Goal: Complete application form

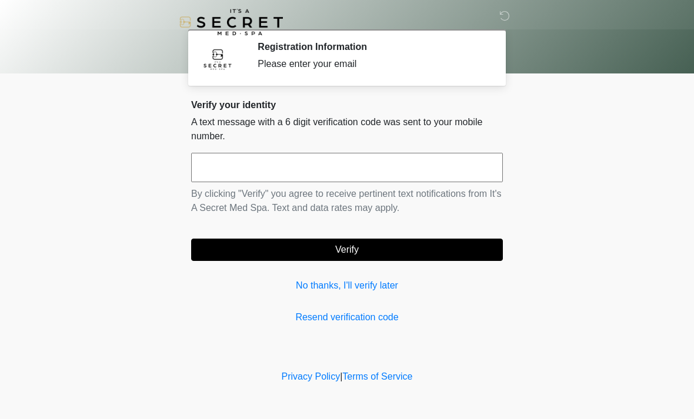
click at [300, 166] on input "text" at bounding box center [347, 167] width 312 height 29
type input "******"
click at [347, 250] on button "Verify" at bounding box center [347, 250] width 312 height 22
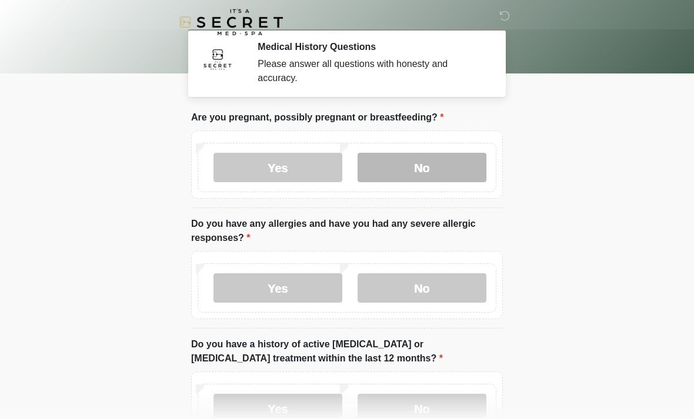
click at [432, 175] on label "No" at bounding box center [422, 167] width 129 height 29
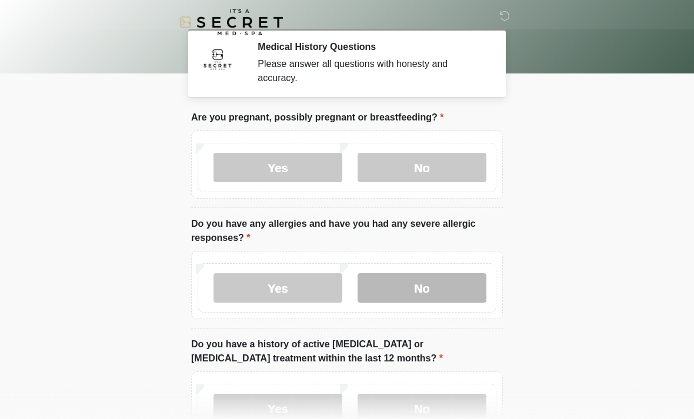
click at [404, 288] on label "No" at bounding box center [422, 287] width 129 height 29
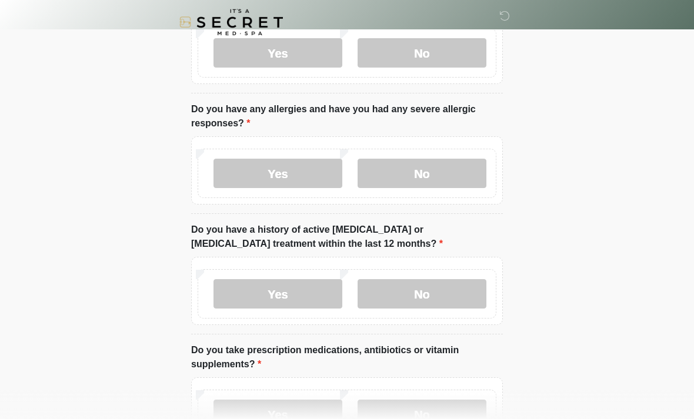
scroll to position [126, 0]
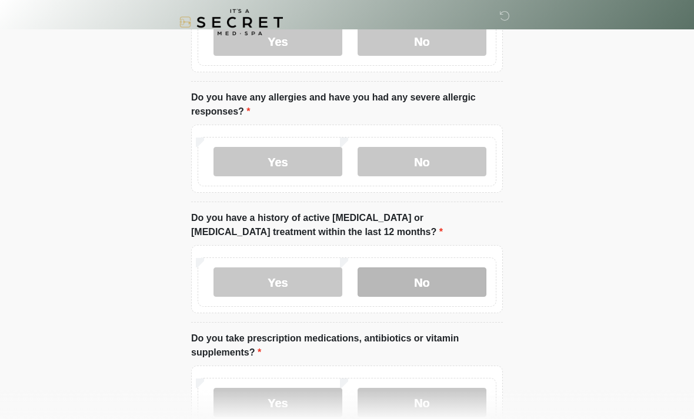
click at [405, 290] on label "No" at bounding box center [422, 282] width 129 height 29
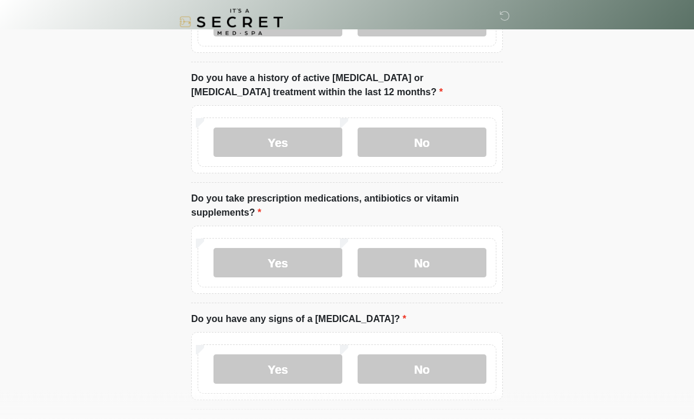
scroll to position [298, 0]
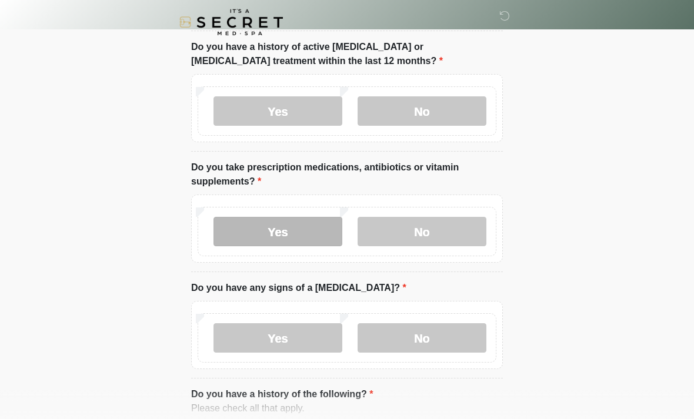
click at [251, 238] on label "Yes" at bounding box center [277, 231] width 129 height 29
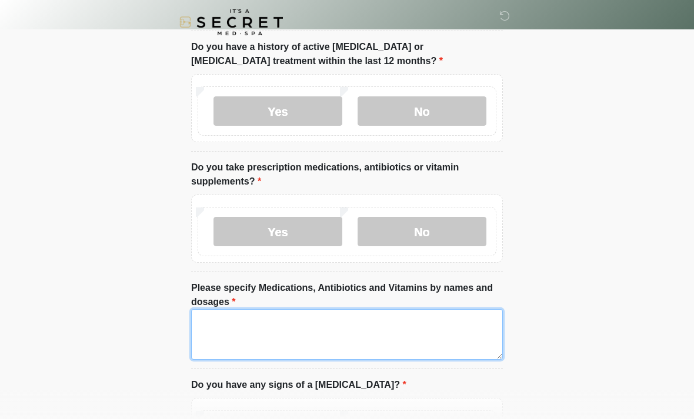
drag, startPoint x: 256, startPoint y: 345, endPoint x: 256, endPoint y: 327, distance: 17.6
click at [256, 345] on textarea "Please specify Medications, Antibiotics and Vitamins by names and dosages" at bounding box center [347, 334] width 312 height 51
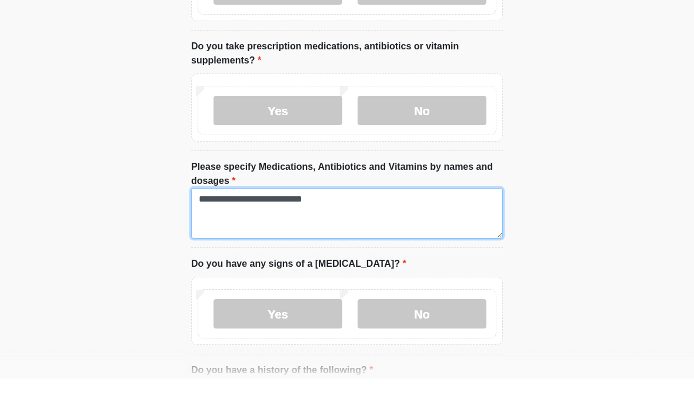
scroll to position [415, 0]
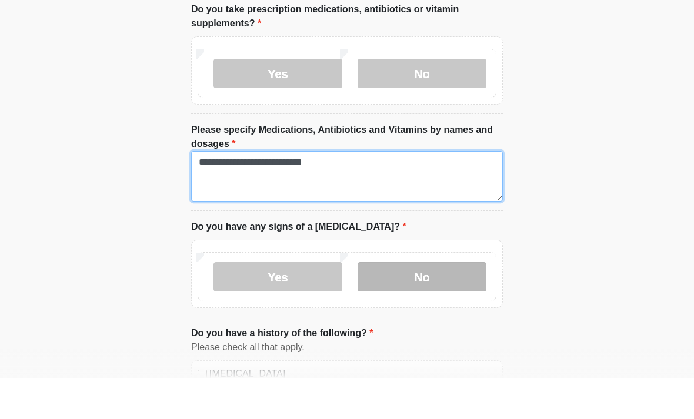
type textarea "**********"
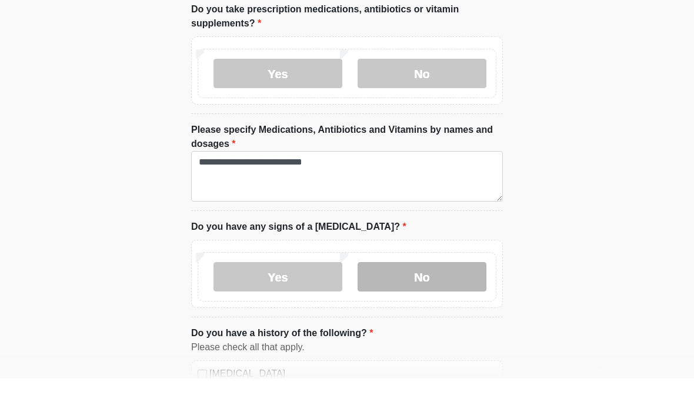
click at [398, 303] on label "No" at bounding box center [422, 317] width 129 height 29
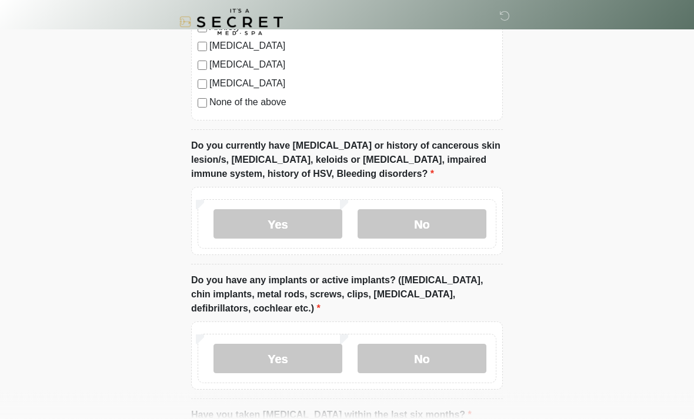
scroll to position [936, 0]
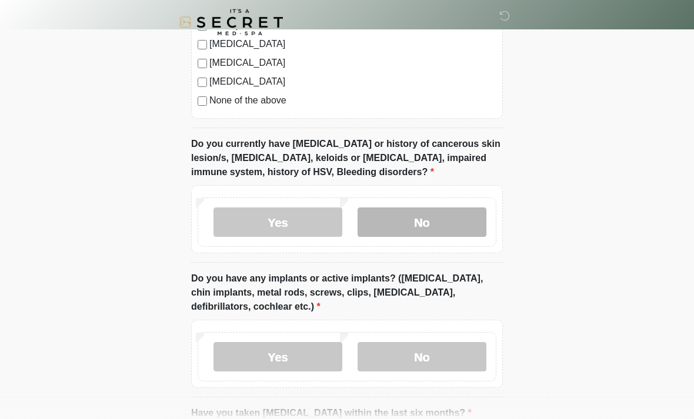
click at [430, 221] on label "No" at bounding box center [422, 222] width 129 height 29
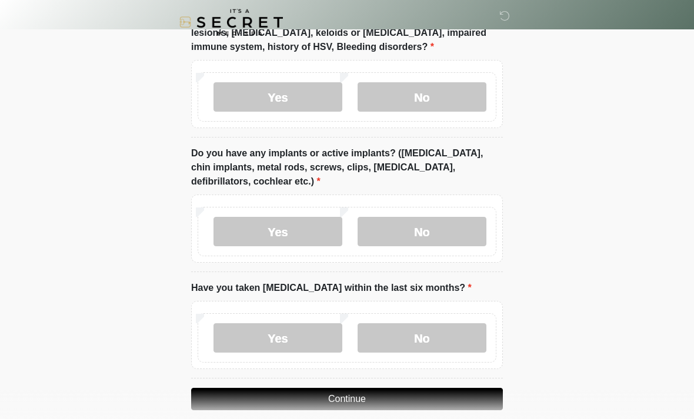
scroll to position [1076, 0]
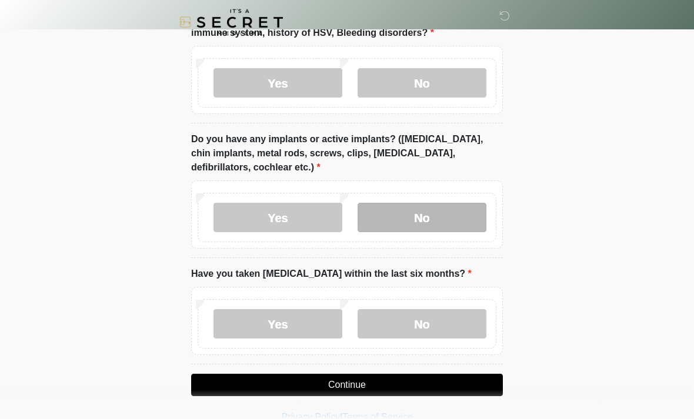
click at [431, 221] on label "No" at bounding box center [422, 217] width 129 height 29
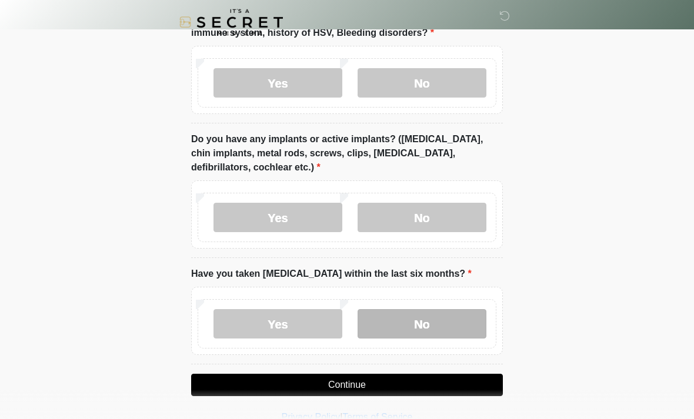
click at [411, 323] on label "No" at bounding box center [422, 323] width 129 height 29
click at [353, 386] on button "Continue" at bounding box center [347, 385] width 312 height 22
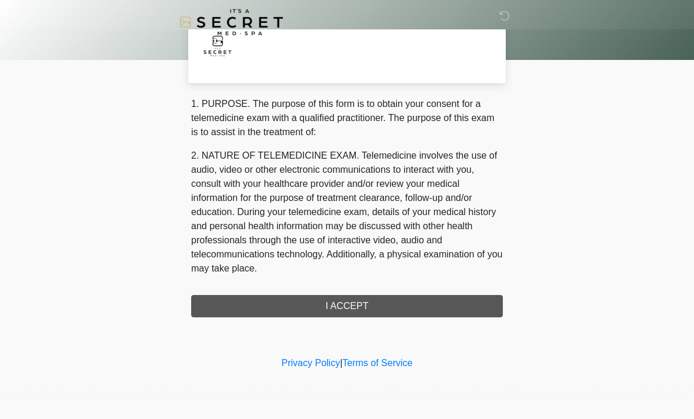
scroll to position [0, 0]
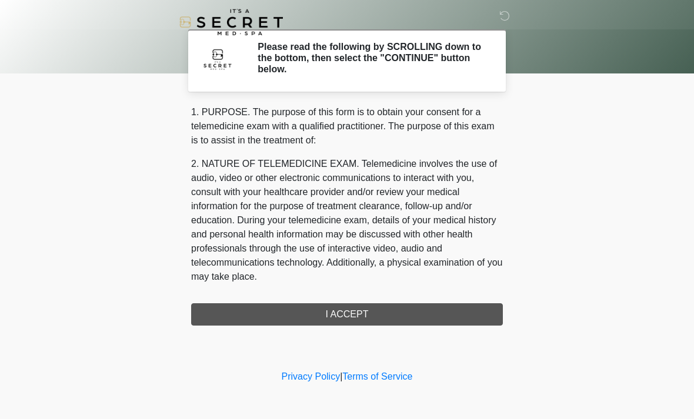
click at [346, 316] on div "1. PURPOSE. The purpose of this form is to obtain your consent for a telemedici…" at bounding box center [347, 215] width 312 height 221
click at [279, 310] on div "1. PURPOSE. The purpose of this form is to obtain your consent for a telemedici…" at bounding box center [347, 215] width 312 height 221
click at [289, 320] on div "1. PURPOSE. The purpose of this form is to obtain your consent for a telemedici…" at bounding box center [347, 215] width 312 height 221
click at [303, 315] on div "1. PURPOSE. The purpose of this form is to obtain your consent for a telemedici…" at bounding box center [347, 215] width 312 height 221
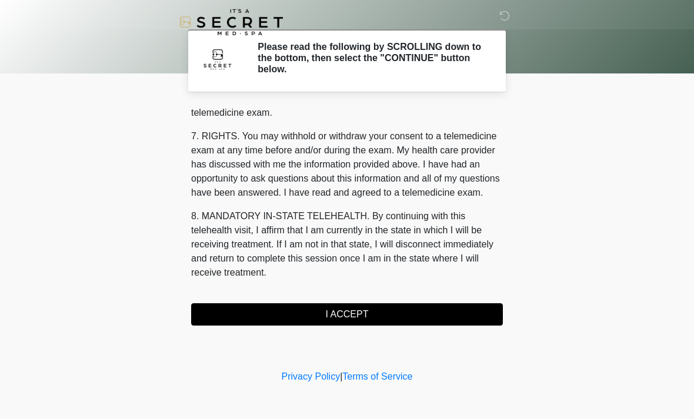
scroll to position [498, 0]
click at [350, 311] on button "I ACCEPT" at bounding box center [347, 314] width 312 height 22
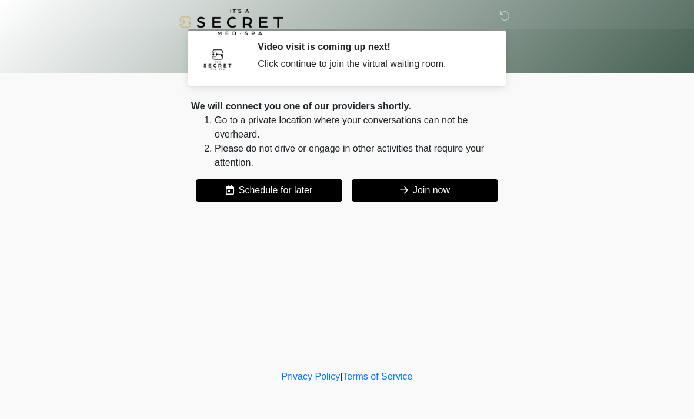
click at [415, 193] on button "Join now" at bounding box center [425, 190] width 146 height 22
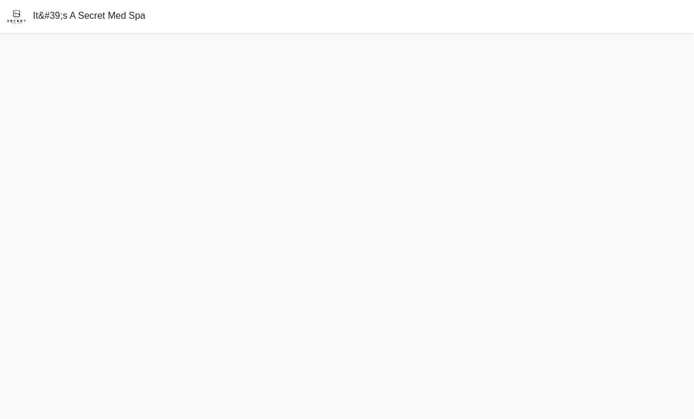
scroll to position [38, 0]
